Goal: Information Seeking & Learning: Understand process/instructions

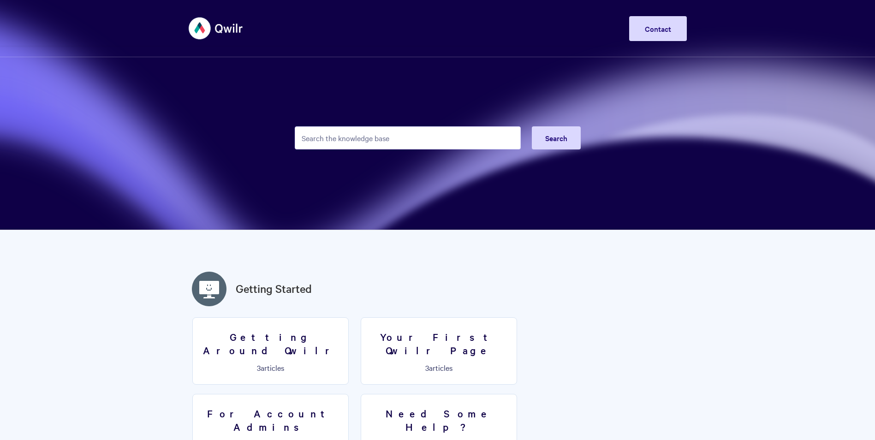
click at [426, 134] on input "Search the knowledge base" at bounding box center [408, 137] width 226 height 23
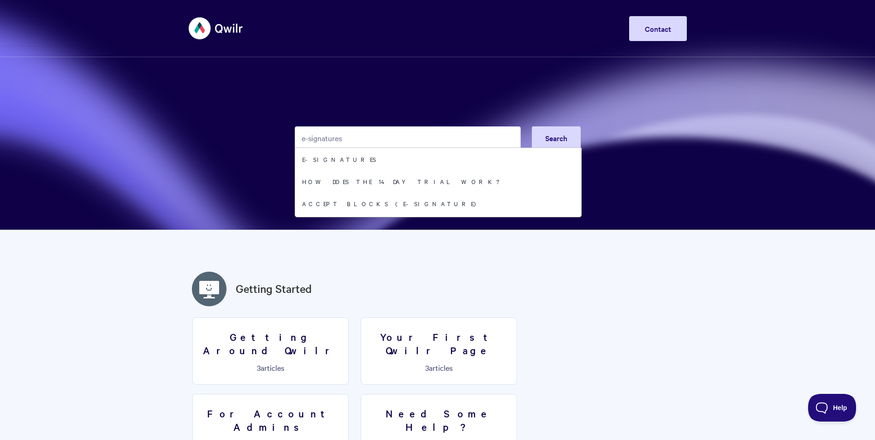
type input "e-signatures"
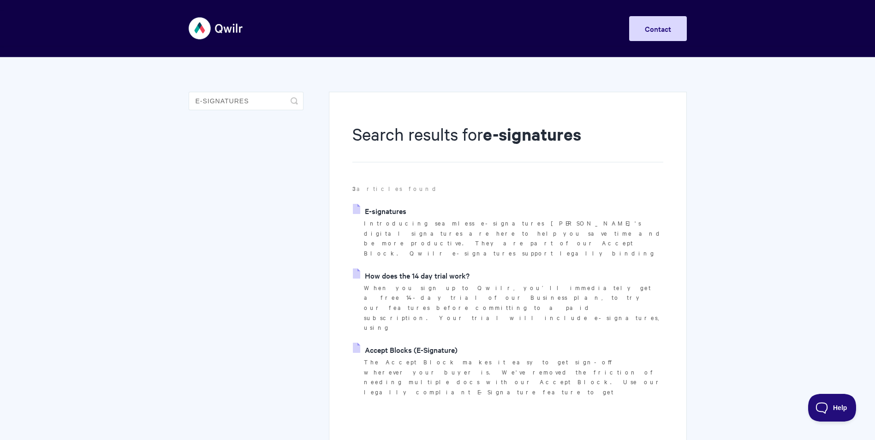
click at [395, 205] on link "E-signatures" at bounding box center [379, 211] width 53 height 14
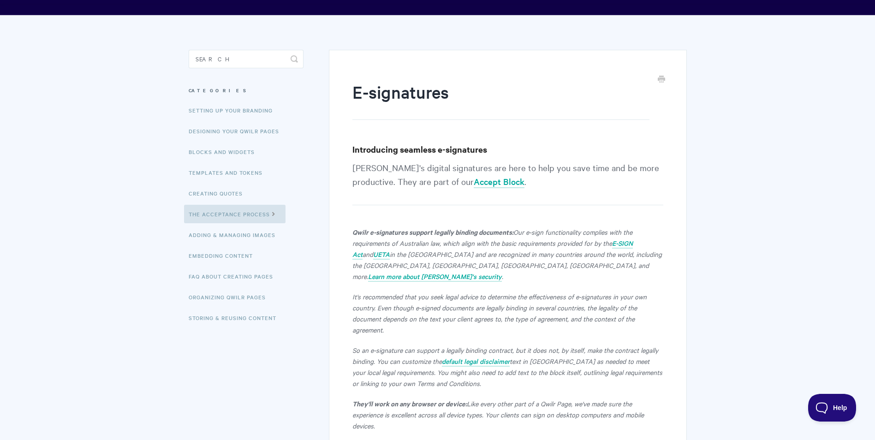
scroll to position [138, 0]
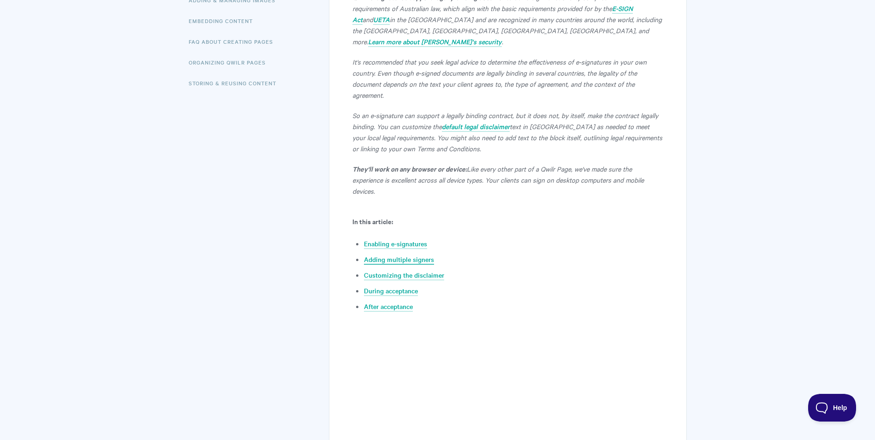
click at [398, 254] on link "Adding multiple signers" at bounding box center [399, 259] width 70 height 10
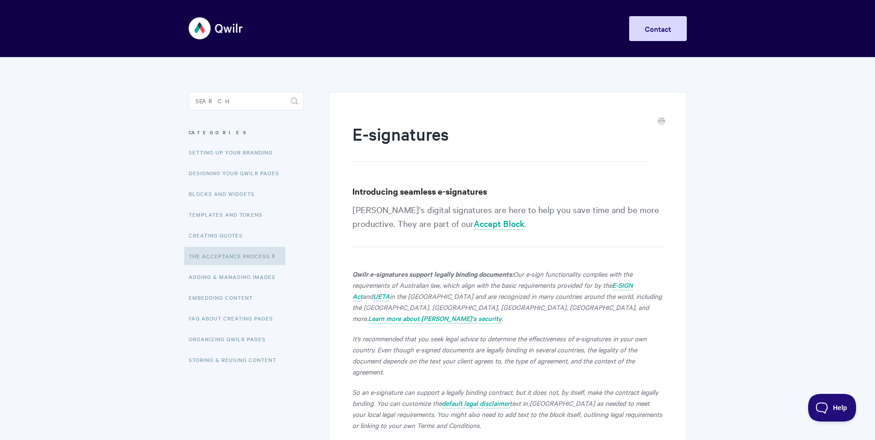
click at [458, 124] on h1 "E-signatures" at bounding box center [500, 142] width 296 height 40
drag, startPoint x: 451, startPoint y: 135, endPoint x: 350, endPoint y: 128, distance: 101.7
copy h1 "E-signatures"
click at [828, 400] on button "Help" at bounding box center [828, 406] width 48 height 28
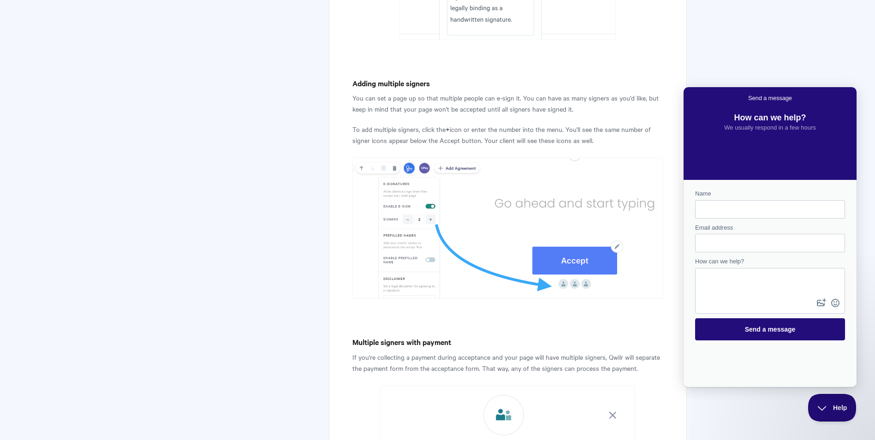
scroll to position [1245, 0]
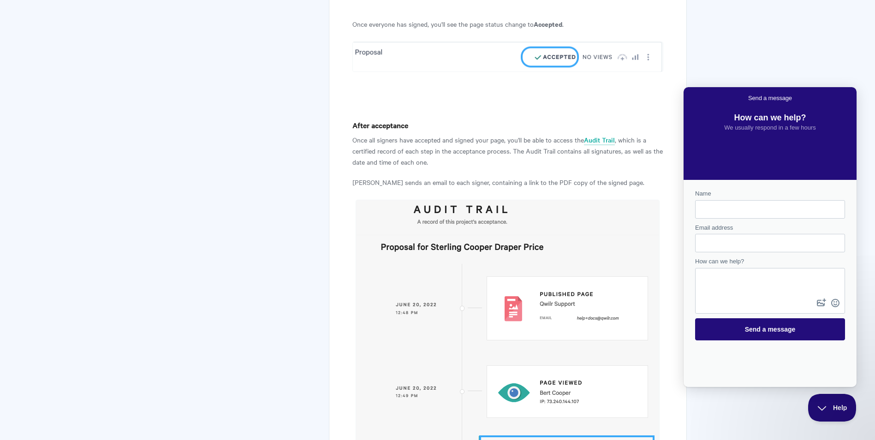
scroll to position [4138, 0]
